Goal: Navigation & Orientation: Find specific page/section

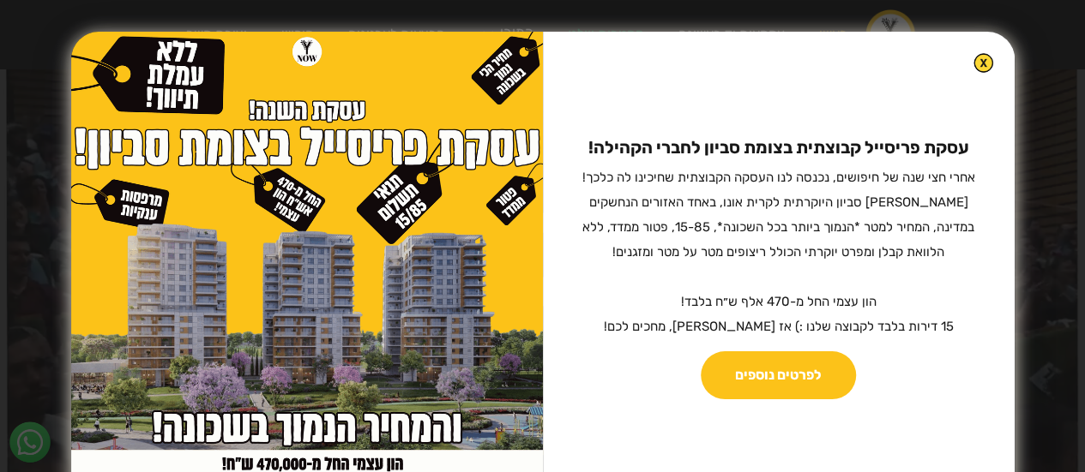
click at [973, 60] on img at bounding box center [983, 63] width 20 height 20
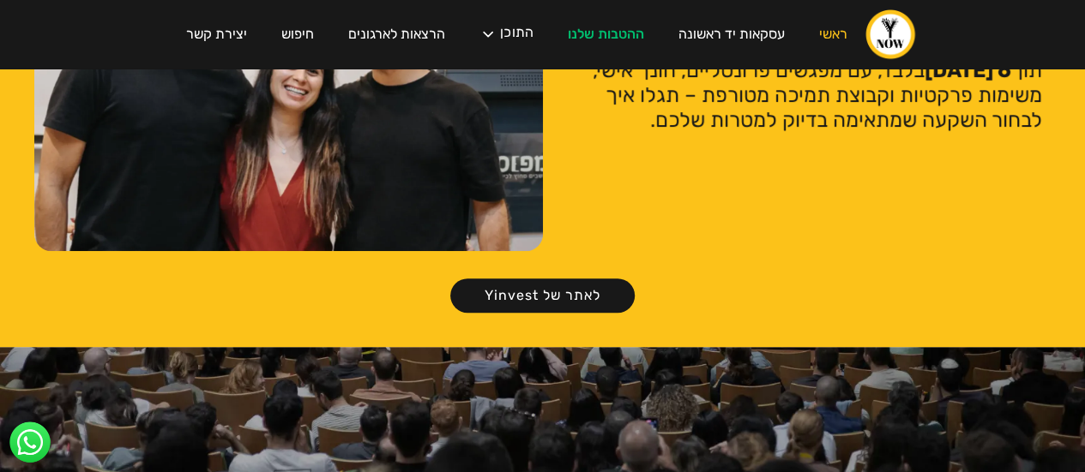
scroll to position [3533, 0]
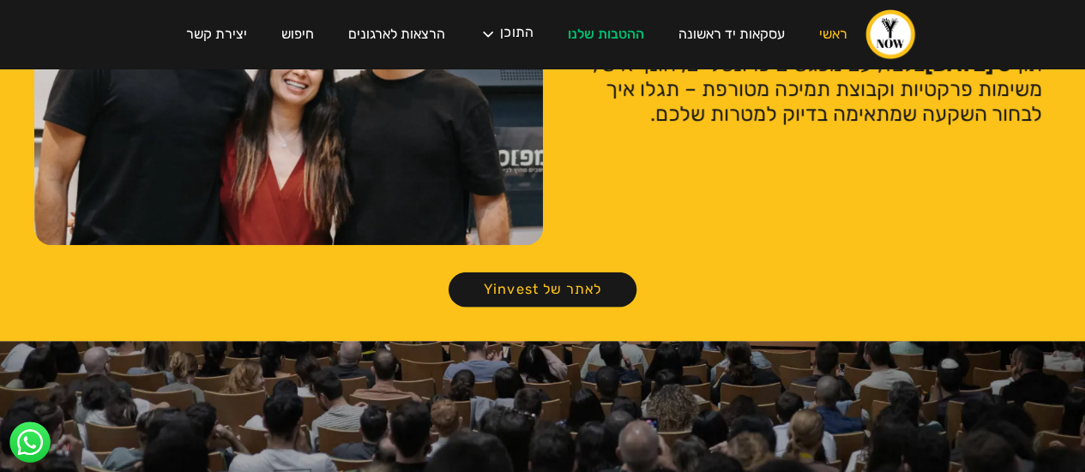
click at [564, 273] on link "לאתר של Yinvest" at bounding box center [542, 290] width 188 height 35
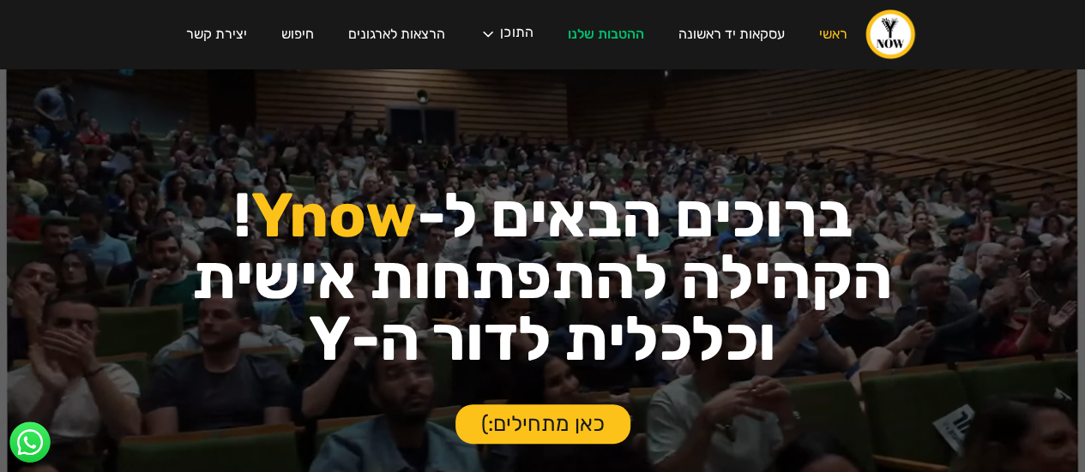
scroll to position [0, 0]
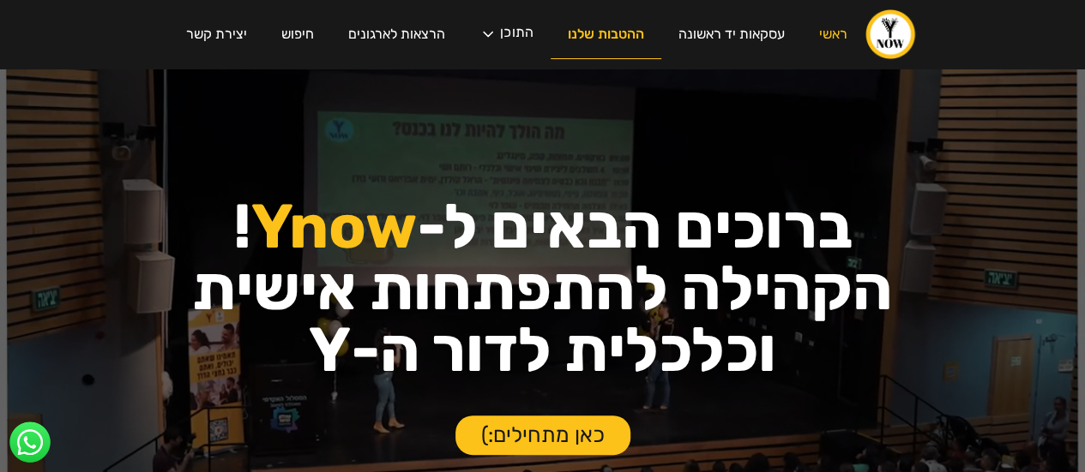
click at [605, 51] on link "ההטבות שלנו" at bounding box center [605, 34] width 111 height 49
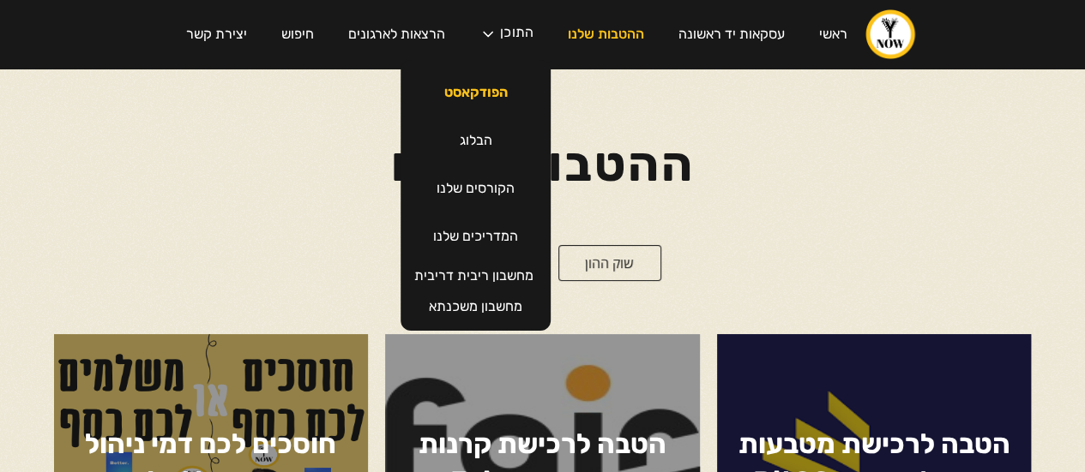
click at [484, 93] on link "הפודקאסט" at bounding box center [476, 93] width 98 height 48
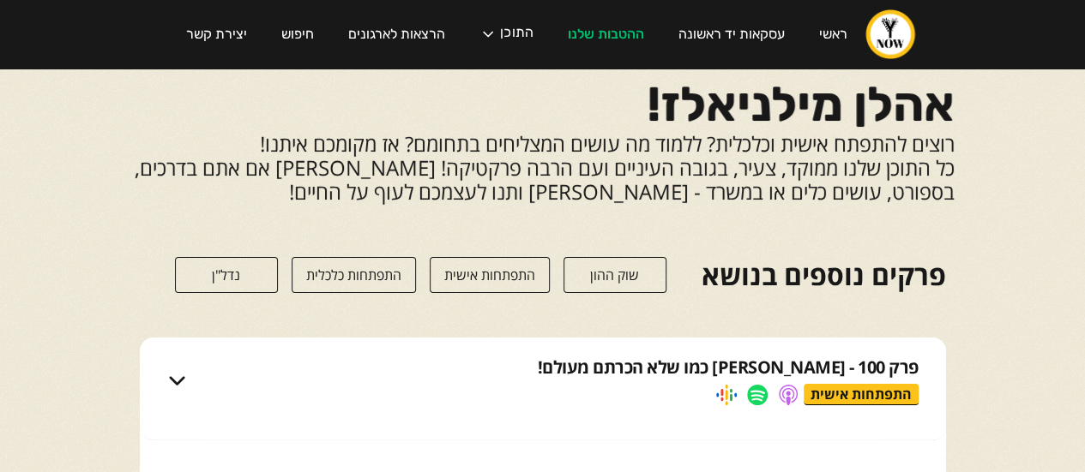
drag, startPoint x: 1089, startPoint y: 21, endPoint x: 1096, endPoint y: -3, distance: 25.8
click at [1084, 0] on html "ראשי עסקאות יד ראשונה ההטבות שלנו התוכן הפודקאסט הבלוג הקורסים שלנו המדריכים של…" at bounding box center [542, 236] width 1085 height 472
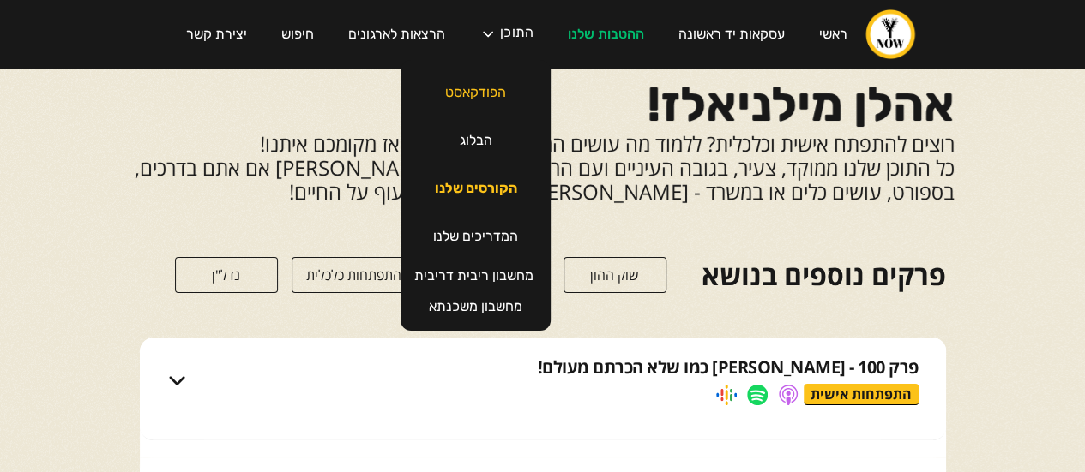
click at [477, 178] on link "הקורסים שלנו" at bounding box center [476, 189] width 117 height 48
